Goal: Use online tool/utility

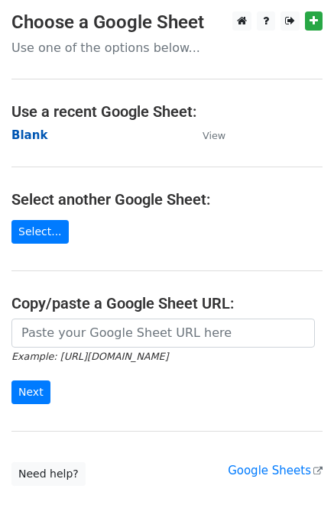
click at [39, 135] on strong "Blank" at bounding box center [29, 135] width 36 height 14
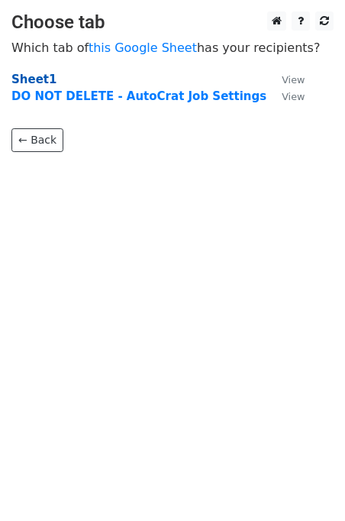
click at [31, 75] on strong "Sheet1" at bounding box center [33, 80] width 45 height 14
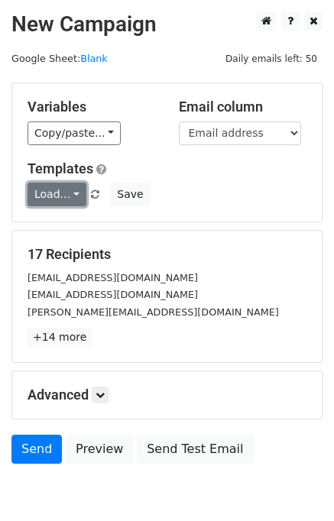
click at [61, 197] on link "Load..." at bounding box center [57, 195] width 59 height 24
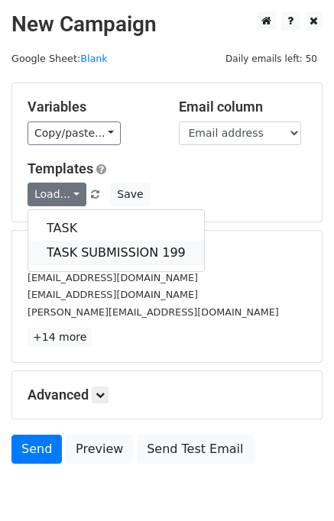
click at [90, 243] on link "TASK SUBMISSION 199" at bounding box center [116, 253] width 176 height 24
